Goal: Task Accomplishment & Management: Complete application form

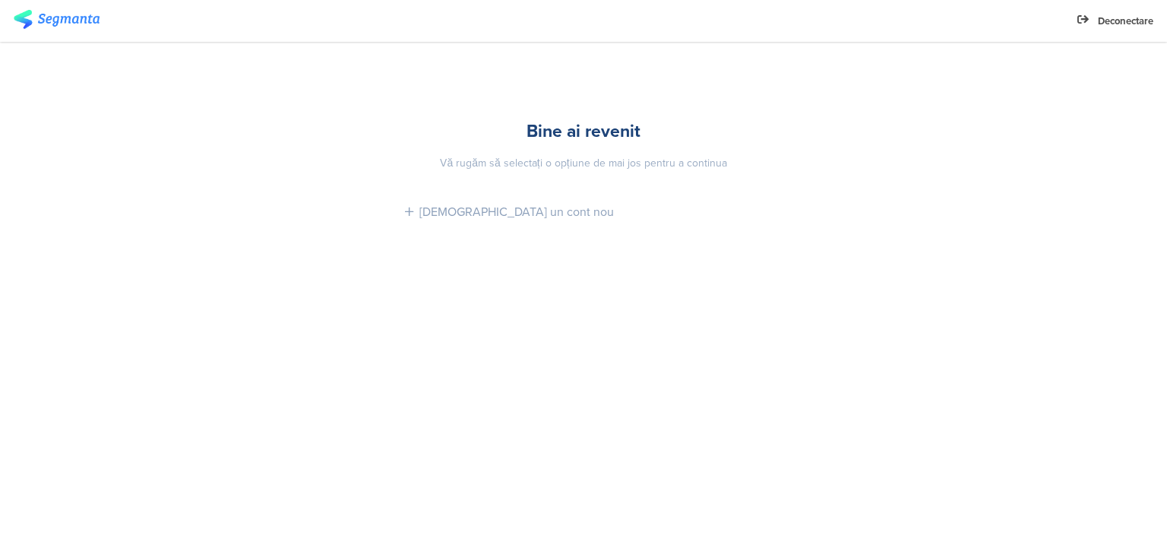
drag, startPoint x: 432, startPoint y: 137, endPoint x: 570, endPoint y: 128, distance: 138.6
click at [432, 137] on div "Bine ai revenit" at bounding box center [583, 131] width 357 height 26
click at [597, 135] on font "Bine ai revenit" at bounding box center [584, 131] width 114 height 26
click at [616, 159] on font "Vă rugăm să selectați o opțiune de mai jos pentru a continua" at bounding box center [583, 163] width 287 height 16
click at [457, 220] on font "[DEMOGRAPHIC_DATA] un cont nou" at bounding box center [516, 211] width 195 height 17
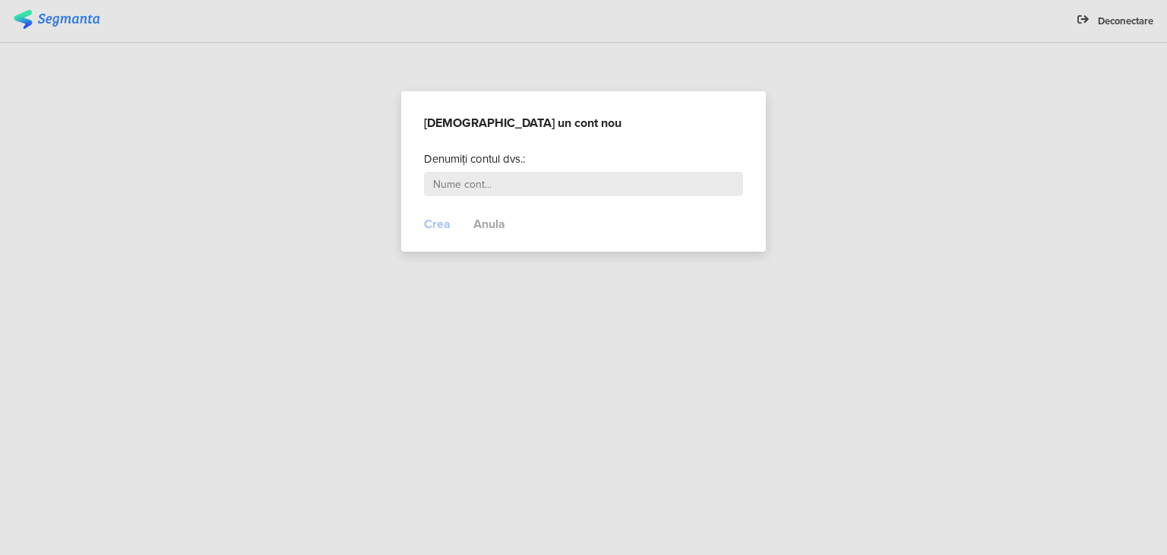
click at [507, 183] on input "text" at bounding box center [583, 184] width 319 height 24
type input "Elenahandmade"
click at [438, 223] on font "Crea" at bounding box center [437, 223] width 27 height 17
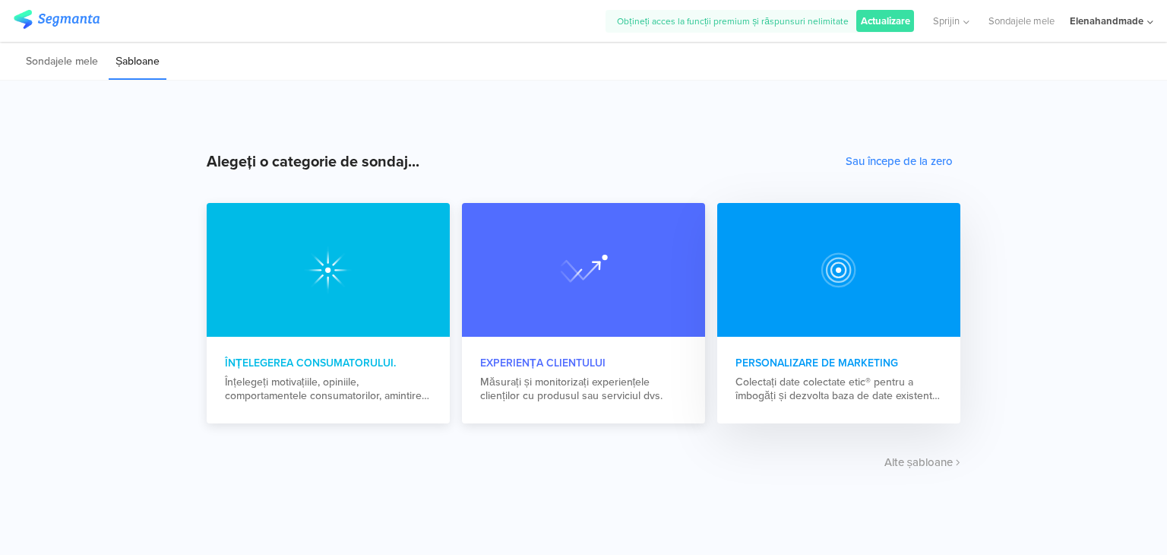
click at [868, 269] on div at bounding box center [838, 270] width 243 height 134
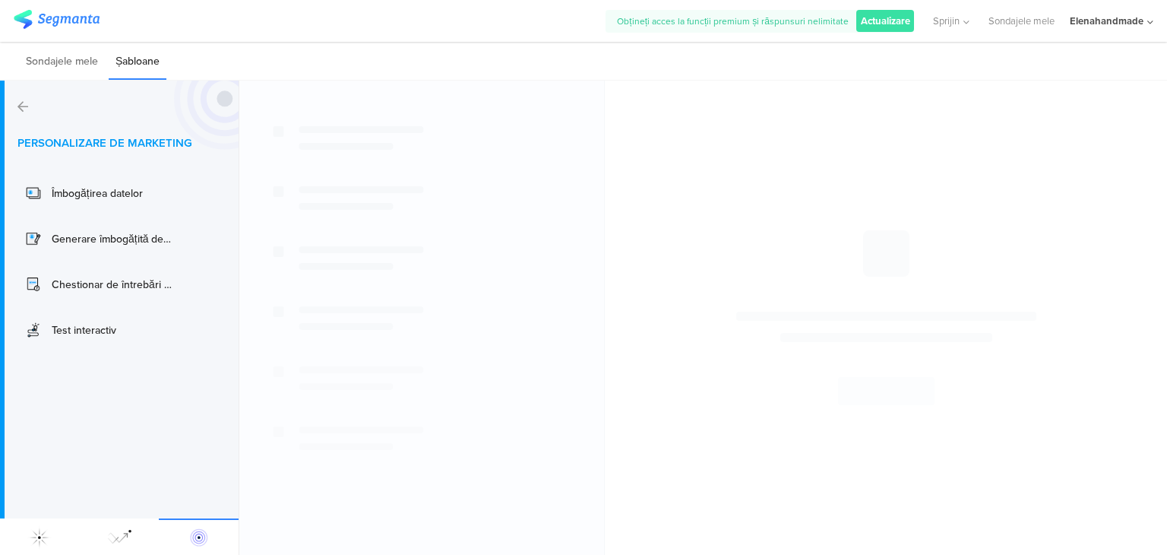
click at [17, 103] on icon at bounding box center [22, 106] width 11 height 12
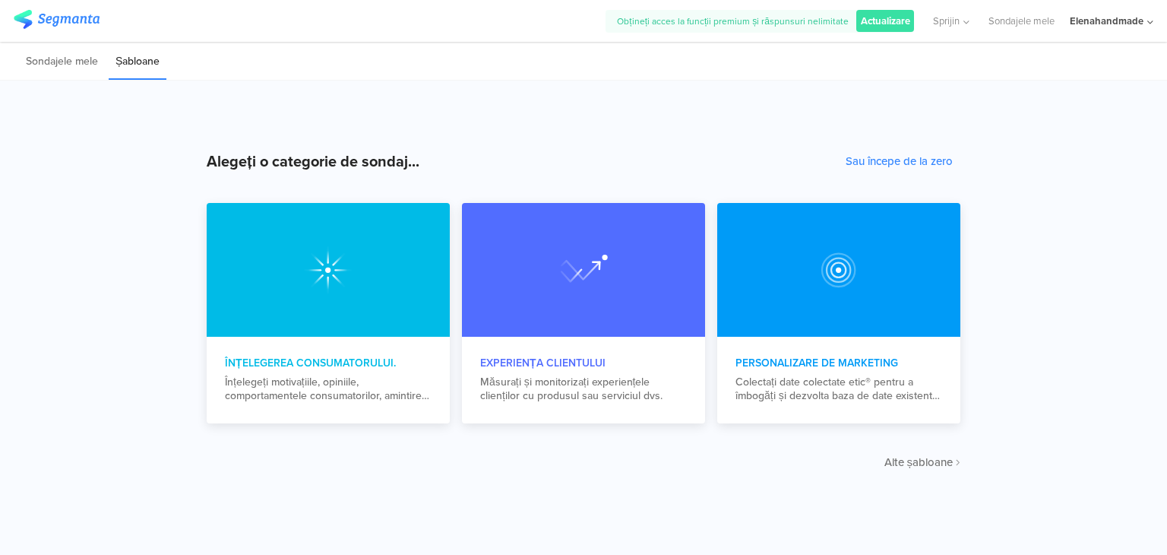
click at [935, 466] on font "Alte șabloane" at bounding box center [919, 462] width 69 height 17
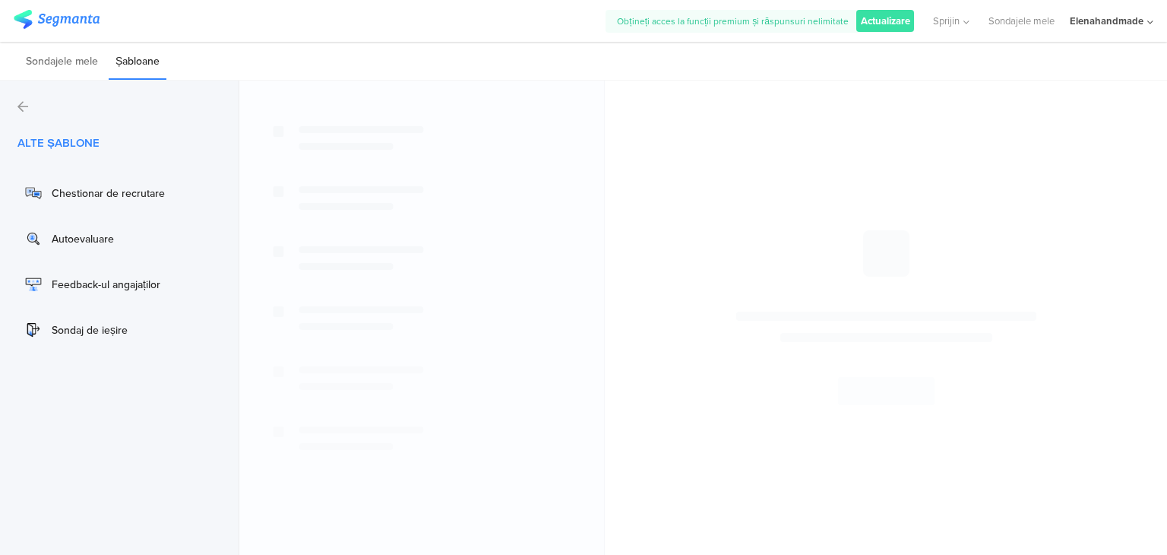
click at [1110, 26] on font "Elenahandmade" at bounding box center [1107, 21] width 74 height 14
click at [21, 101] on icon at bounding box center [22, 106] width 11 height 12
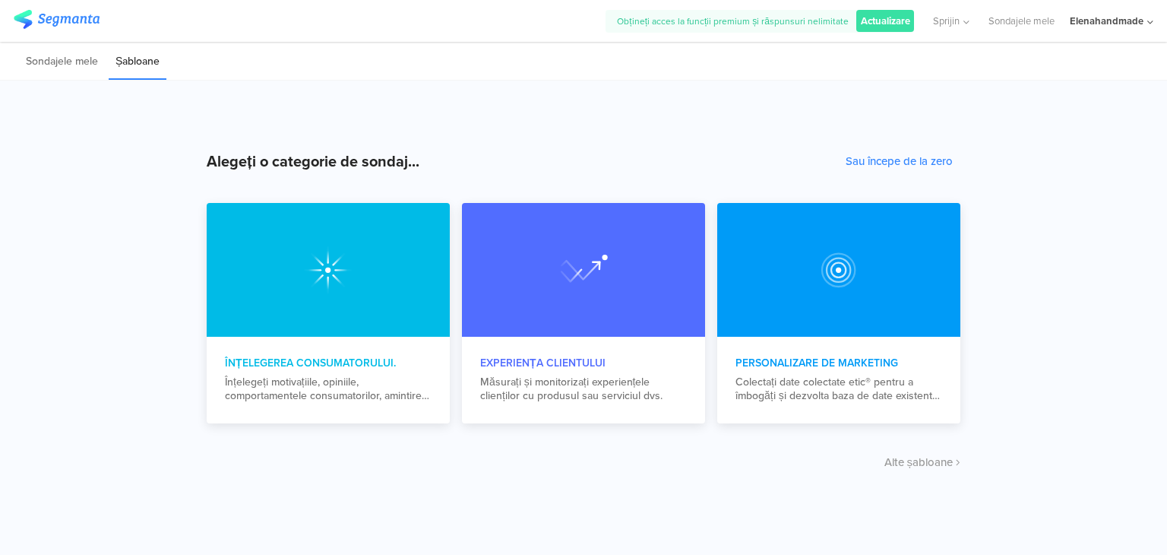
click at [79, 17] on img at bounding box center [57, 19] width 86 height 19
click at [916, 165] on font "Sau începe de la zero" at bounding box center [899, 161] width 107 height 17
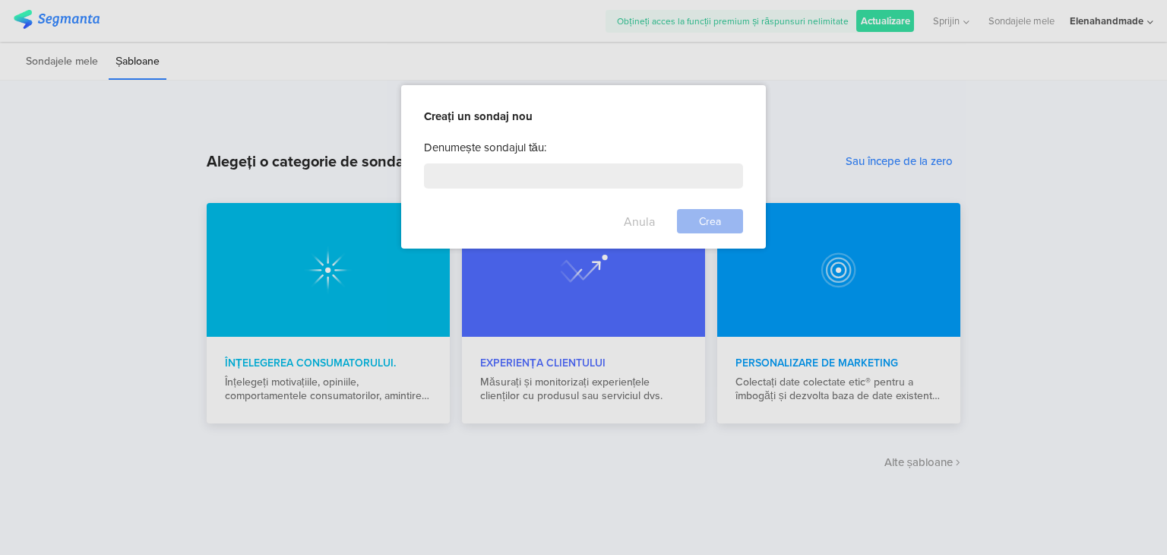
click at [647, 222] on font "Anula" at bounding box center [639, 221] width 31 height 17
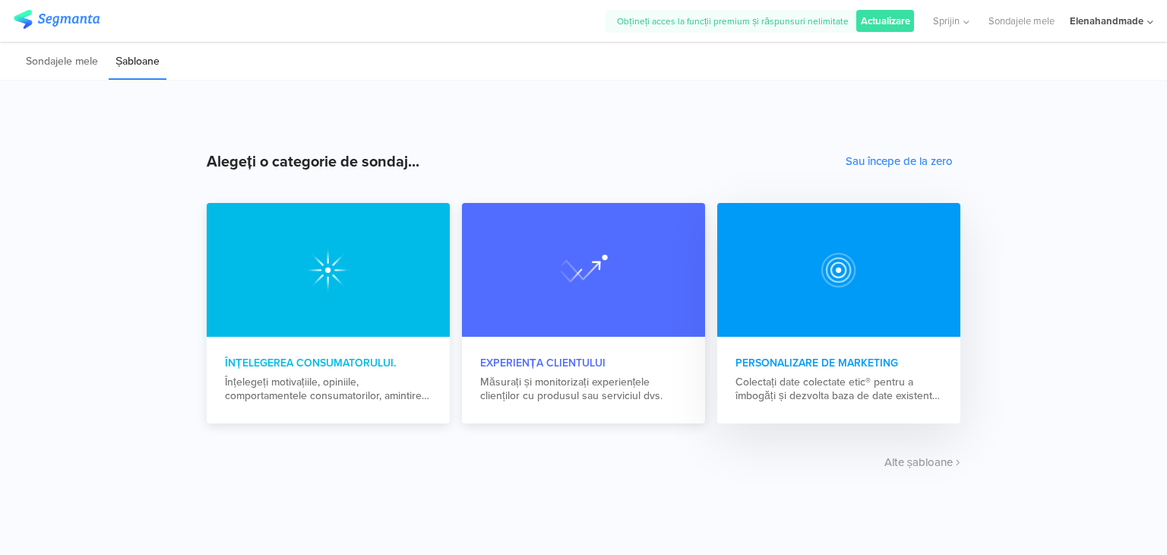
click at [833, 261] on img at bounding box center [839, 269] width 49 height 49
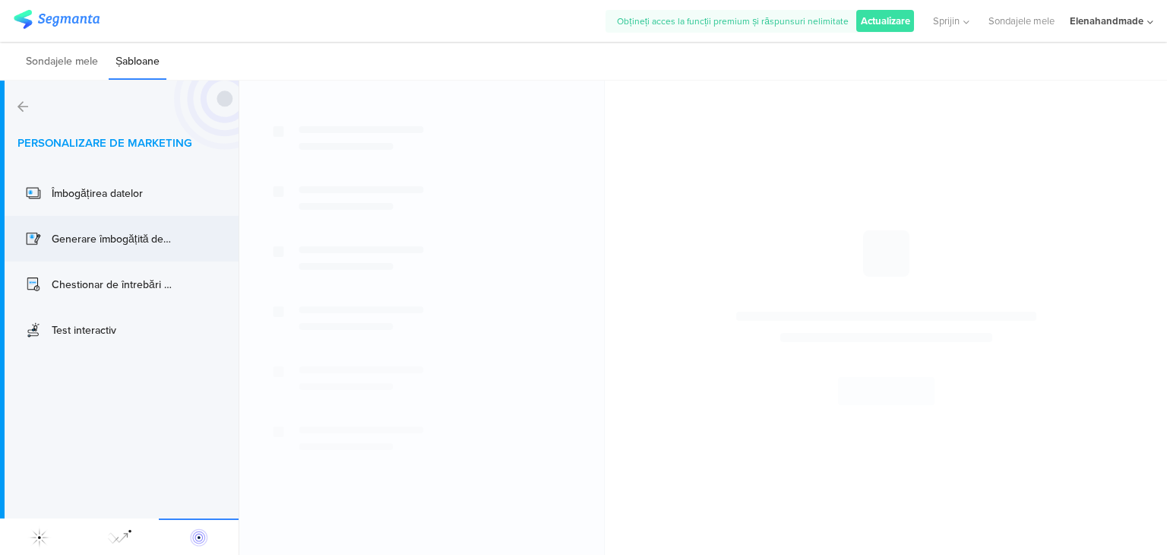
click at [158, 245] on font "Generare îmbogățită de clienți potențiali" at bounding box center [146, 239] width 188 height 16
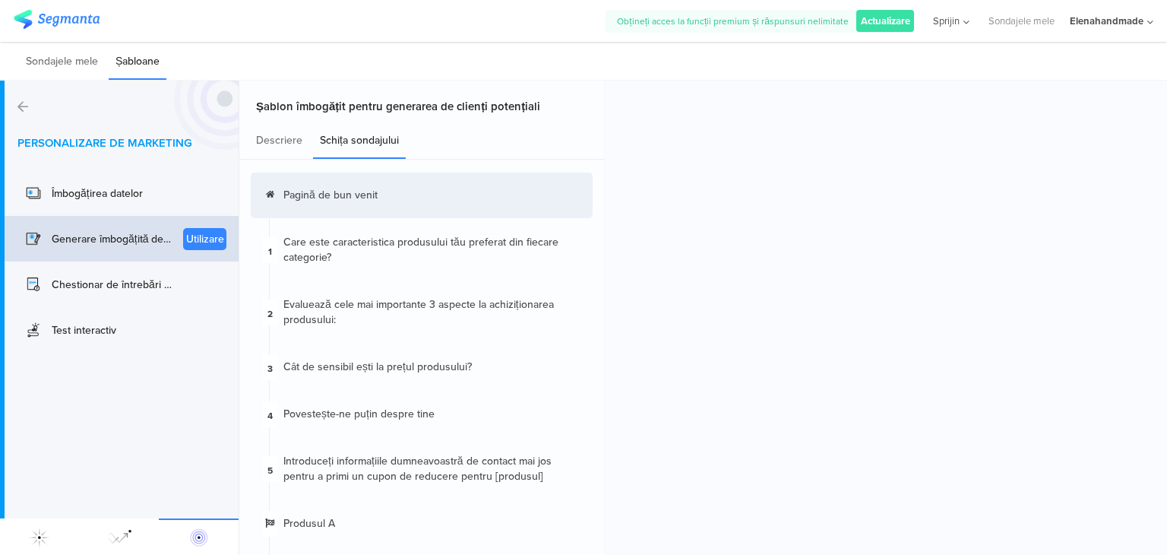
click at [958, 27] on font "Sprijin" at bounding box center [946, 21] width 27 height 14
click at [1156, 17] on div "Obțineți acces la funcții premium și răspunsuri nelimitate Actualizare Sprijin …" at bounding box center [583, 21] width 1167 height 42
click at [1155, 17] on div "Obțineți acces la funcții premium și răspunsuri nelimitate Actualizare Sprijin …" at bounding box center [583, 21] width 1167 height 42
click at [1149, 22] on icon at bounding box center [1151, 22] width 6 height 11
click at [1043, 189] on font "Deconectare" at bounding box center [1025, 189] width 55 height 14
